Goal: Transaction & Acquisition: Subscribe to service/newsletter

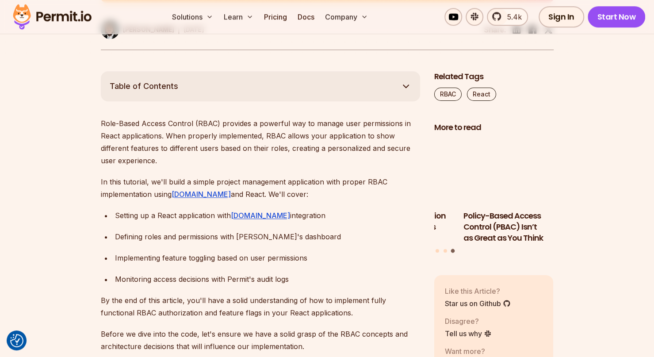
scroll to position [465, 0]
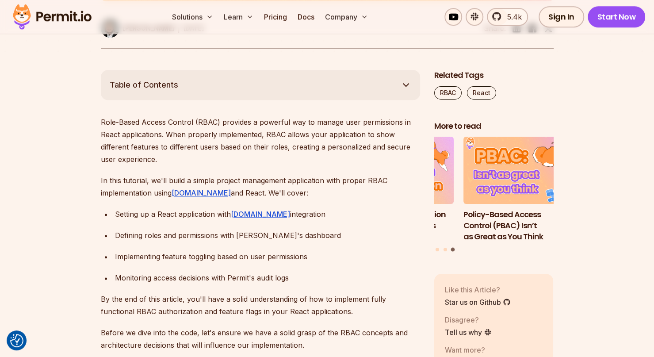
click at [218, 96] on button "Table of Contents" at bounding box center [260, 85] width 319 height 30
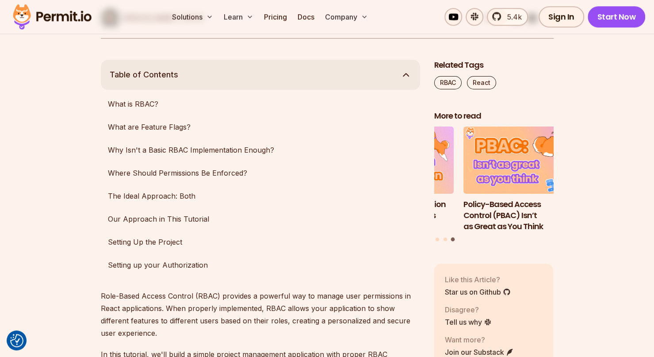
click at [227, 69] on button "Table of Contents" at bounding box center [260, 75] width 319 height 30
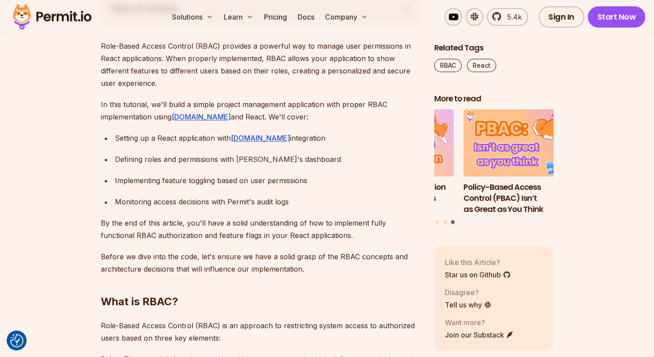
scroll to position [544, 0]
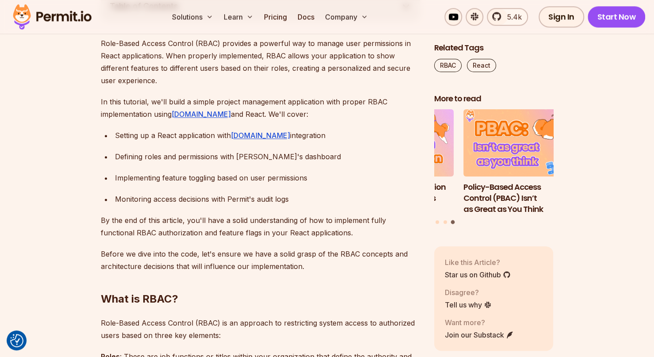
drag, startPoint x: 187, startPoint y: 116, endPoint x: 202, endPoint y: 121, distance: 16.5
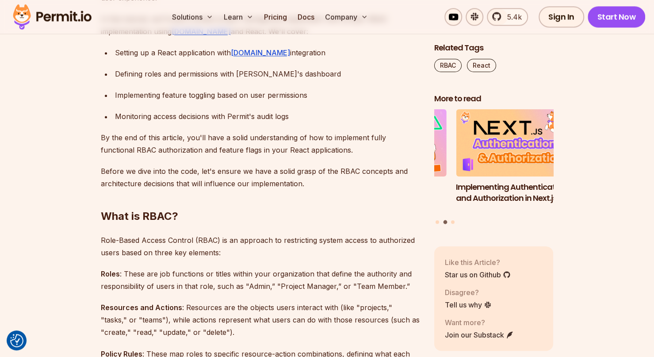
scroll to position [625, 0]
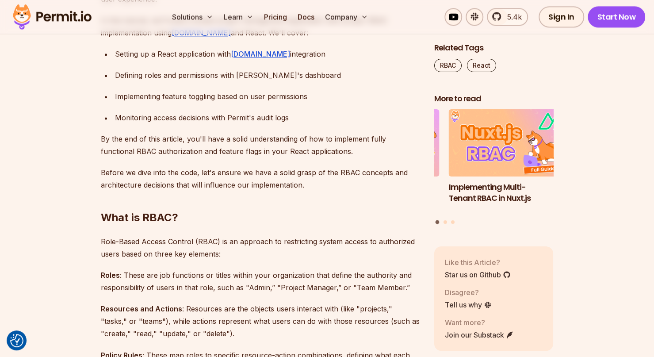
click at [378, 64] on ul "Setting up a React application with Permit.io integration Defining roles and pe…" at bounding box center [260, 86] width 319 height 76
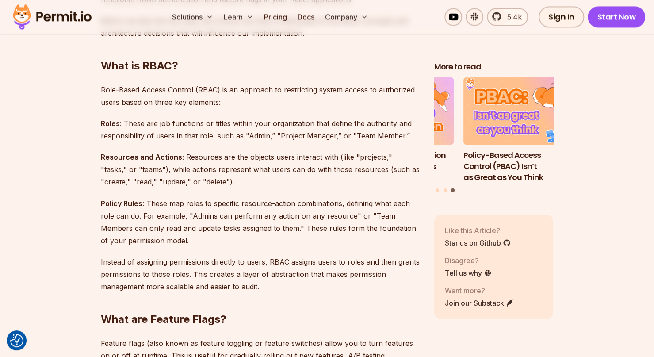
scroll to position [0, 0]
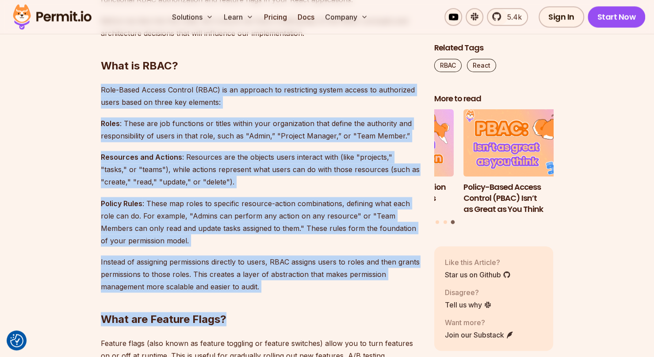
drag, startPoint x: 101, startPoint y: 90, endPoint x: 258, endPoint y: 311, distance: 270.7
click at [258, 311] on h2 "What are Feature Flags?" at bounding box center [260, 301] width 319 height 50
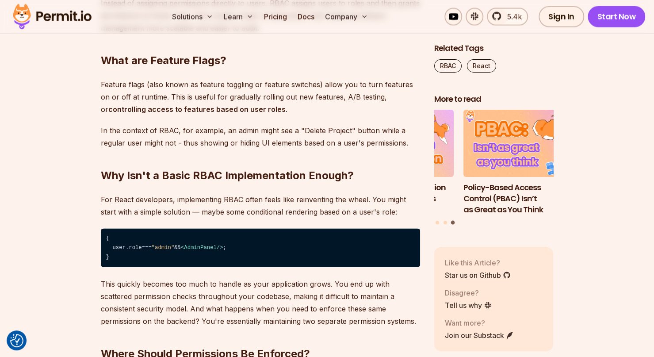
scroll to position [1034, 0]
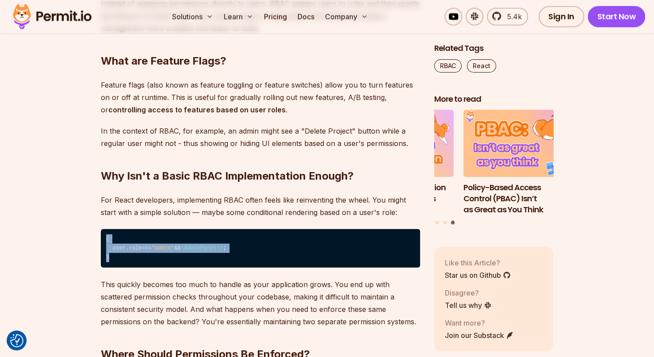
drag, startPoint x: 107, startPoint y: 240, endPoint x: 120, endPoint y: 263, distance: 26.8
click at [120, 263] on code "{ user. role === "admin" && < AdminPanel /> ; }" at bounding box center [260, 248] width 319 height 39
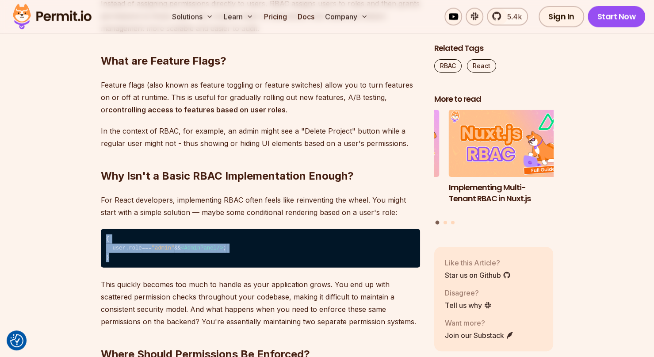
drag, startPoint x: 106, startPoint y: 237, endPoint x: 114, endPoint y: 263, distance: 26.7
click at [114, 263] on code "{ user. role === "admin" && < AdminPanel /> ; }" at bounding box center [260, 248] width 319 height 39
drag, startPoint x: 106, startPoint y: 241, endPoint x: 115, endPoint y: 259, distance: 20.0
click at [115, 259] on code "{ user. role === "admin" && < AdminPanel /> ; }" at bounding box center [260, 248] width 319 height 39
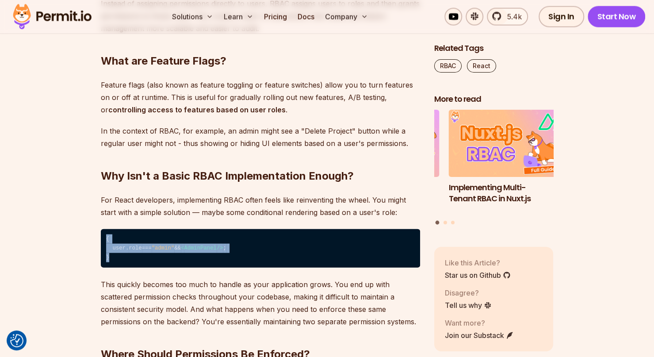
click at [115, 259] on code "{ user. role === "admin" && < AdminPanel /> ; }" at bounding box center [260, 248] width 319 height 39
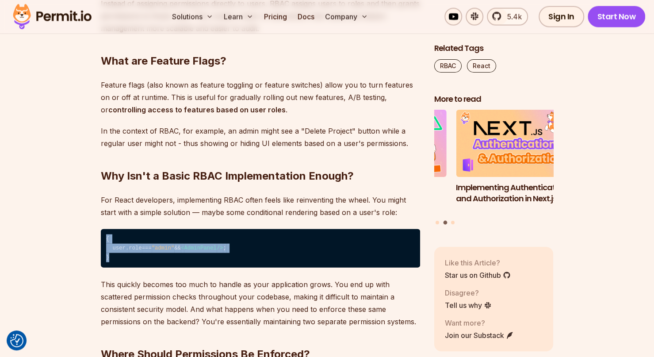
drag, startPoint x: 106, startPoint y: 240, endPoint x: 116, endPoint y: 263, distance: 25.3
click at [116, 263] on code "{ user. role === "admin" && < AdminPanel /> ; }" at bounding box center [260, 248] width 319 height 39
drag, startPoint x: 107, startPoint y: 238, endPoint x: 111, endPoint y: 258, distance: 19.9
click at [111, 258] on code "{ user. role === "admin" && < AdminPanel /> ; }" at bounding box center [260, 248] width 319 height 39
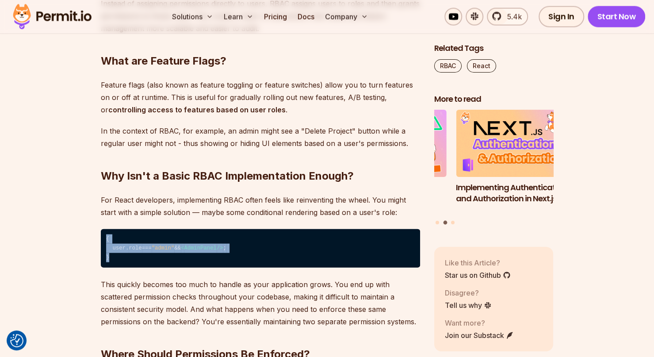
click at [111, 258] on code "{ user. role === "admin" && < AdminPanel /> ; }" at bounding box center [260, 248] width 319 height 39
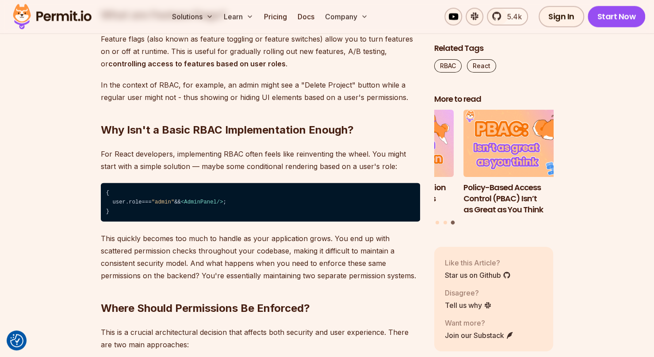
scroll to position [1084, 0]
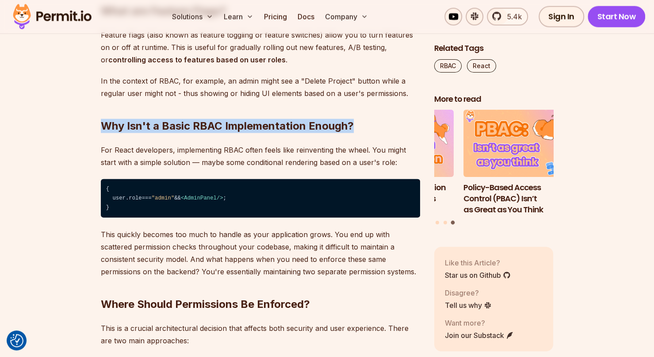
drag, startPoint x: 104, startPoint y: 129, endPoint x: 358, endPoint y: 127, distance: 254.2
click at [358, 127] on h2 "Why Isn't a Basic RBAC Implementation Enough?" at bounding box center [260, 109] width 319 height 50
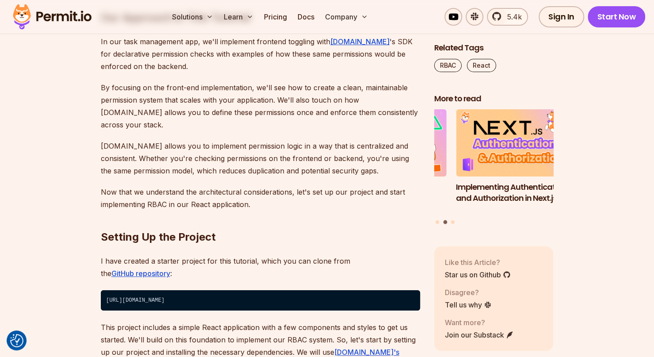
scroll to position [1857, 0]
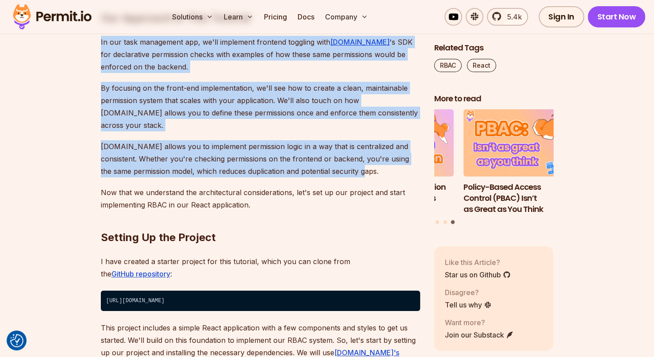
drag, startPoint x: 100, startPoint y: 217, endPoint x: 351, endPoint y: 333, distance: 275.7
click at [351, 177] on p "Permit.io allows you to implement permission logic in a way that is centralized…" at bounding box center [260, 158] width 319 height 37
drag, startPoint x: 100, startPoint y: 218, endPoint x: 359, endPoint y: 333, distance: 283.6
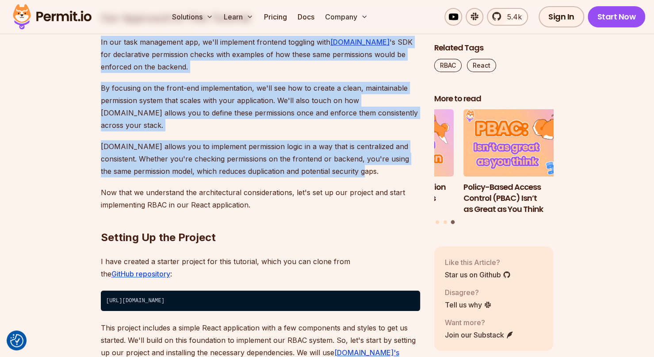
click at [359, 177] on p "Permit.io allows you to implement permission logic in a way that is centralized…" at bounding box center [260, 158] width 319 height 37
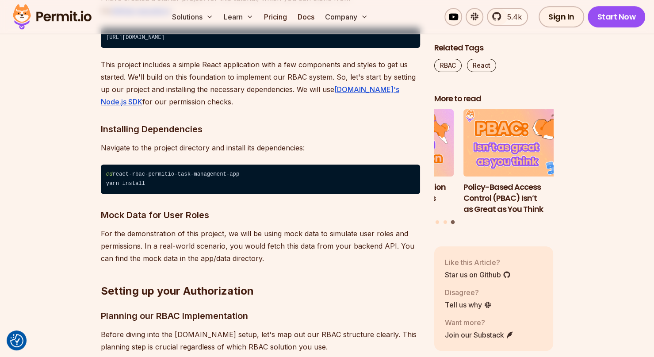
scroll to position [2121, 0]
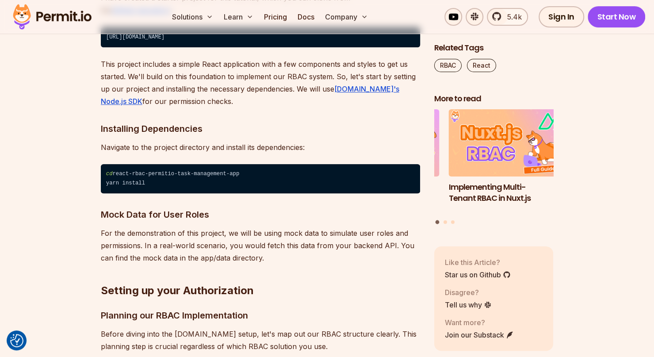
click at [131, 15] on link "GitHub repository" at bounding box center [140, 10] width 59 height 9
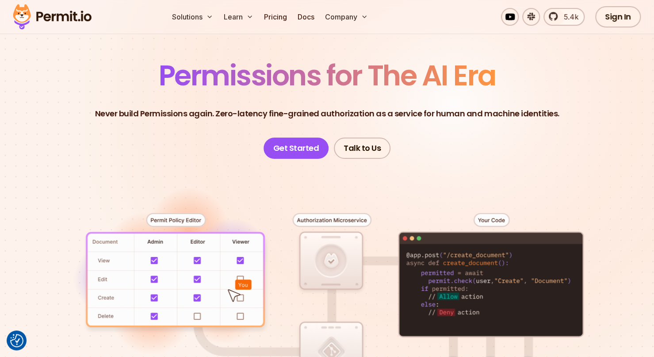
scroll to position [53, 0]
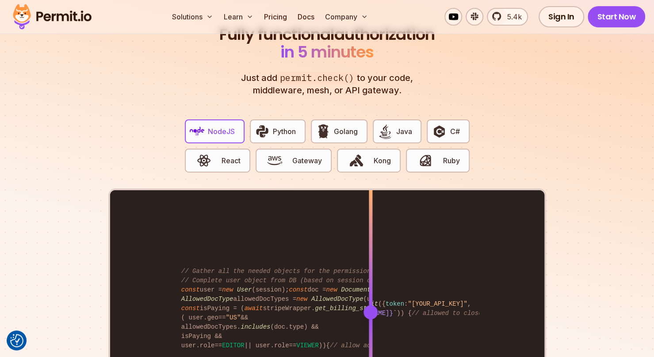
scroll to position [1675, 0]
click at [199, 154] on img "button" at bounding box center [203, 160] width 15 height 15
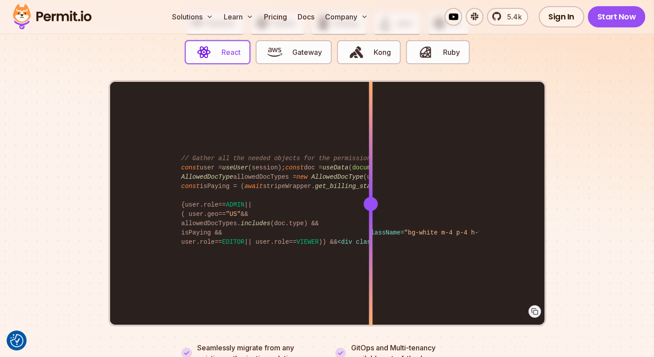
scroll to position [1787, 0]
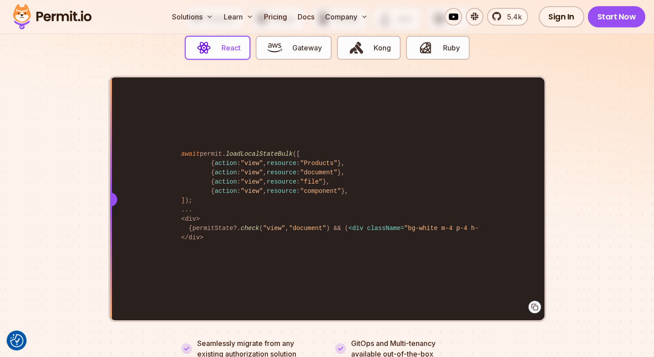
drag, startPoint x: 369, startPoint y: 189, endPoint x: 107, endPoint y: 233, distance: 265.3
click at [107, 233] on section "Fully functional authorization in 5 minutes Just add permit.check() to your cod…" at bounding box center [327, 125] width 654 height 552
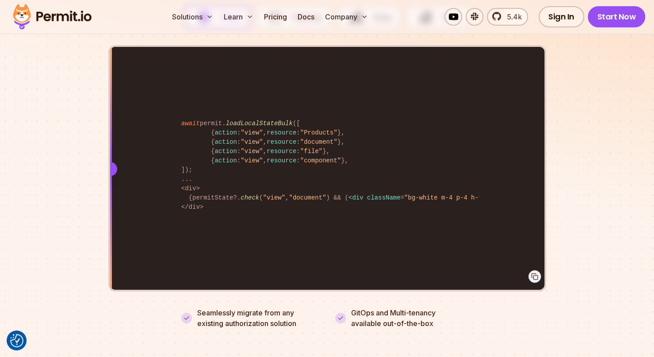
scroll to position [1819, 0]
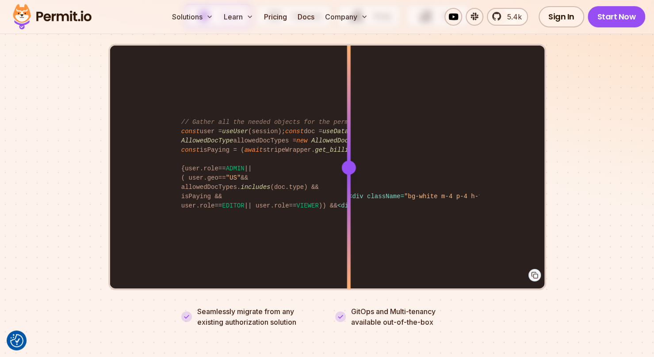
drag, startPoint x: 111, startPoint y: 154, endPoint x: 412, endPoint y: 161, distance: 301.1
click at [355, 161] on div at bounding box center [348, 167] width 14 height 14
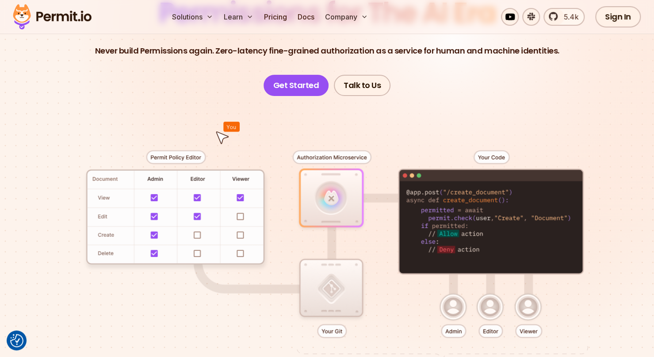
scroll to position [0, 0]
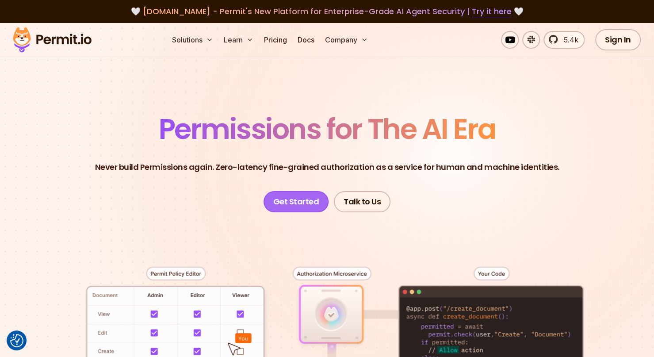
click at [298, 204] on link "Get Started" at bounding box center [295, 201] width 65 height 21
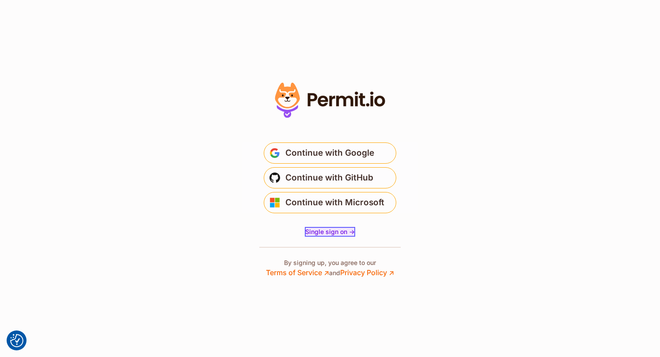
click at [327, 231] on span "Single sign on ->" at bounding box center [330, 232] width 50 height 8
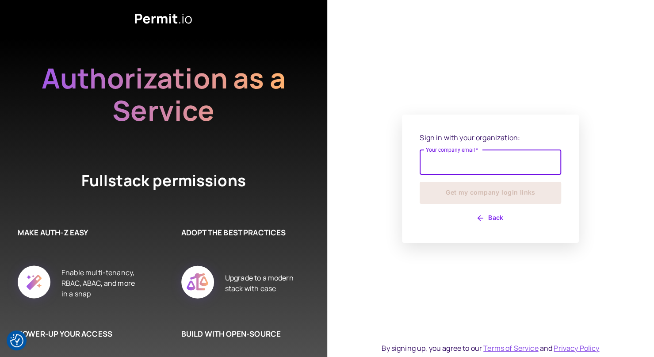
click at [450, 168] on input "Your company email   *" at bounding box center [490, 162] width 141 height 25
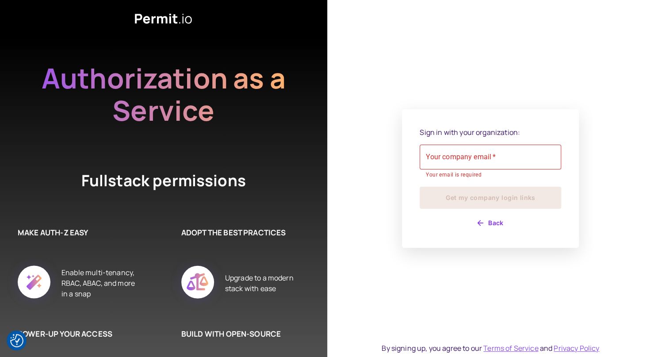
click at [400, 159] on div "Sign in with your organization: Your company email   * Your company email   * Y…" at bounding box center [490, 178] width 327 height 357
click at [441, 158] on input "Your company email   *" at bounding box center [490, 157] width 141 height 25
